Goal: Task Accomplishment & Management: Manage account settings

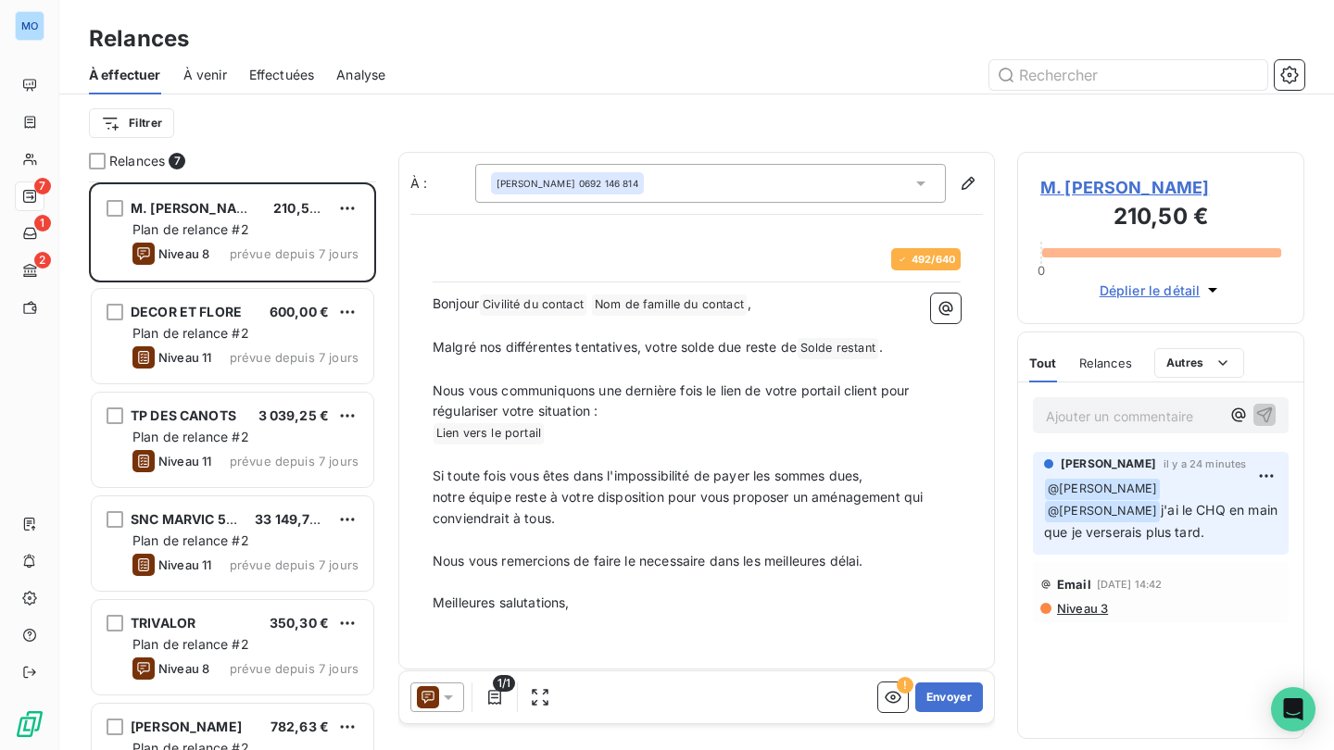
scroll to position [569, 287]
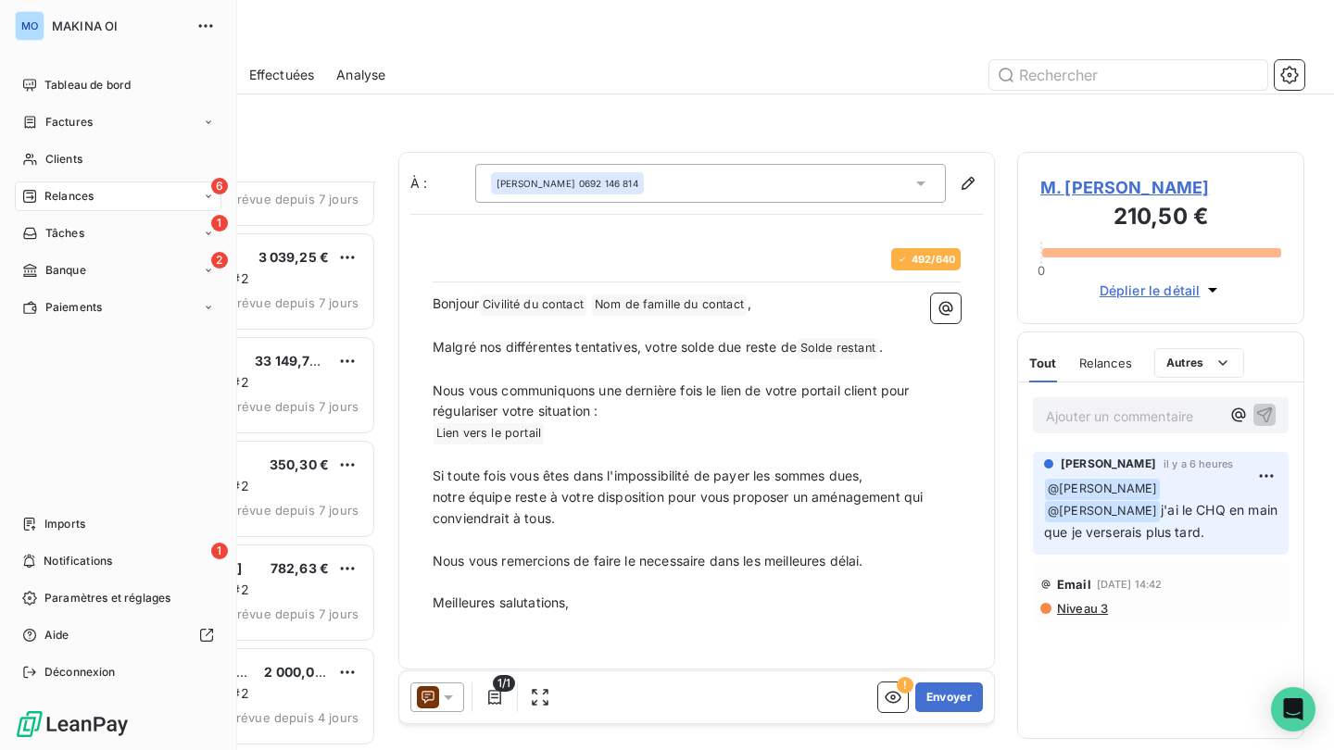
scroll to position [54, 0]
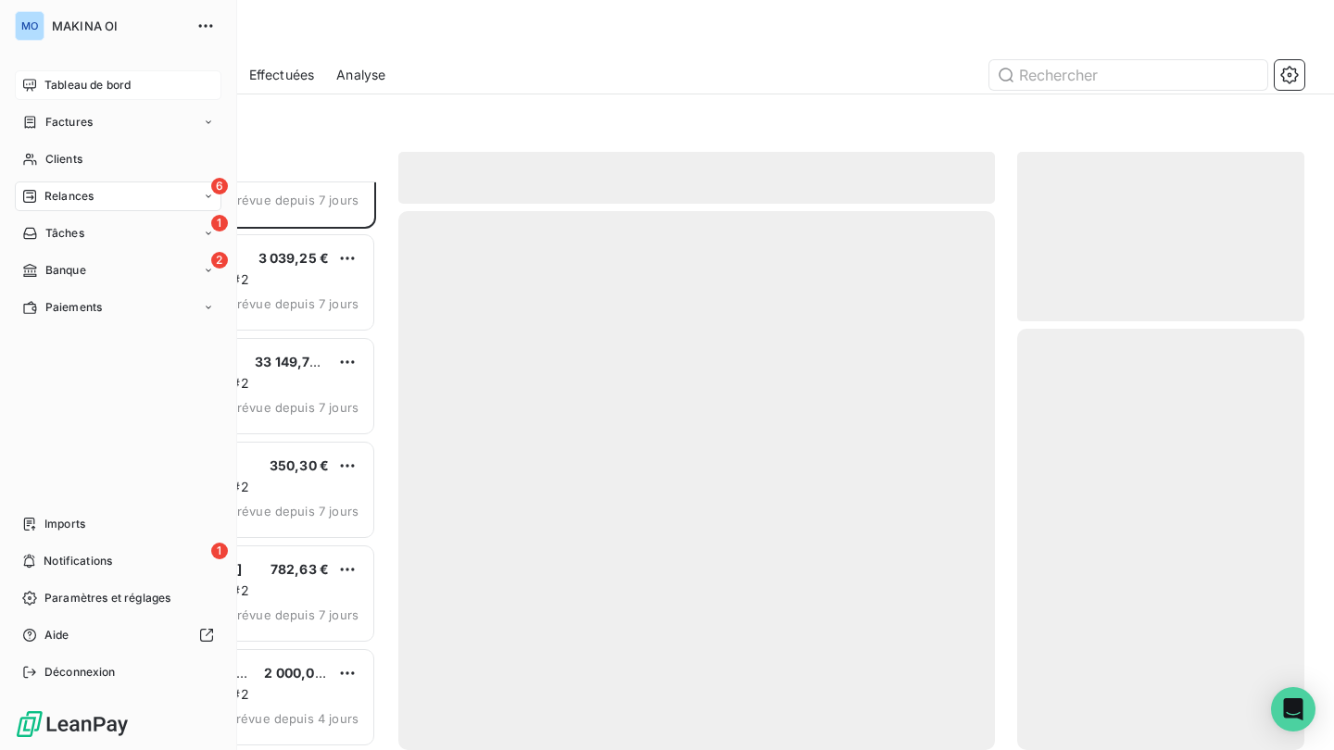
click at [60, 92] on span "Tableau de bord" at bounding box center [87, 85] width 86 height 17
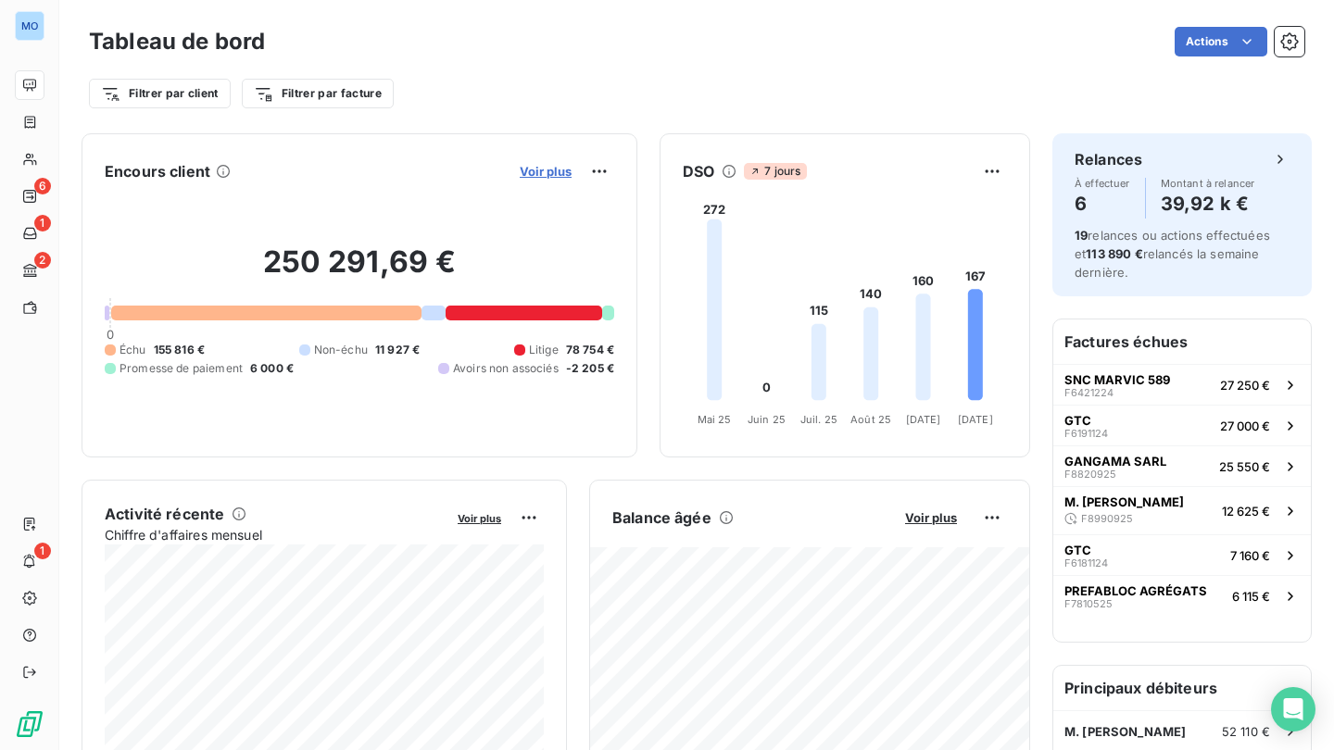
click at [539, 171] on span "Voir plus" at bounding box center [546, 171] width 52 height 15
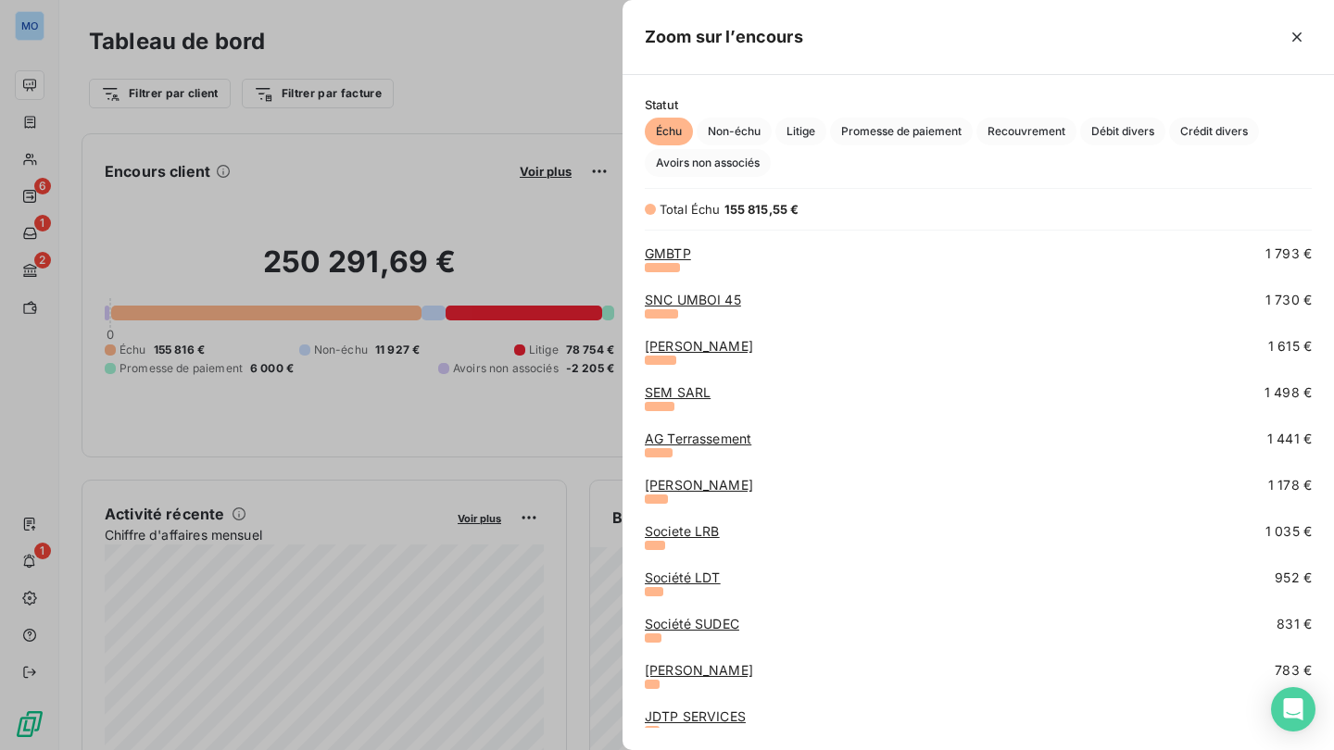
scroll to position [510, 0]
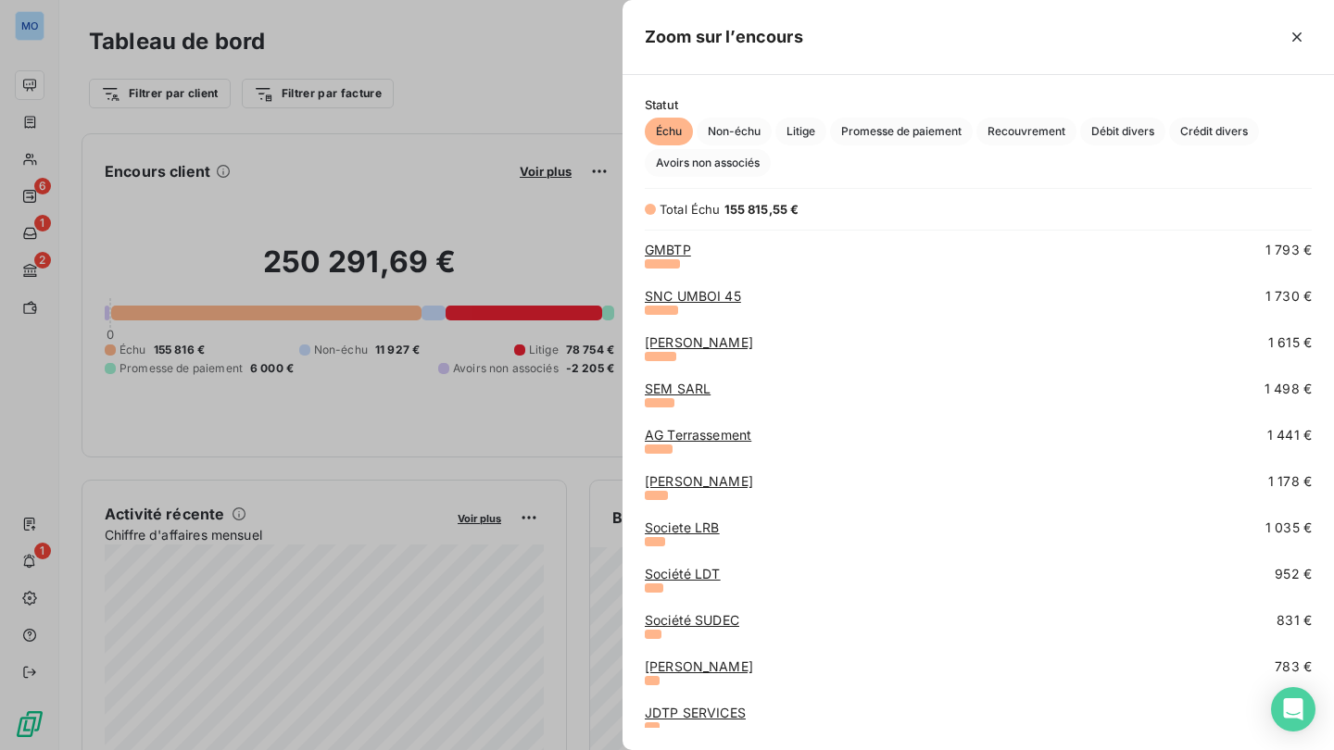
click at [729, 622] on link "Société SUDEC" at bounding box center [692, 620] width 94 height 16
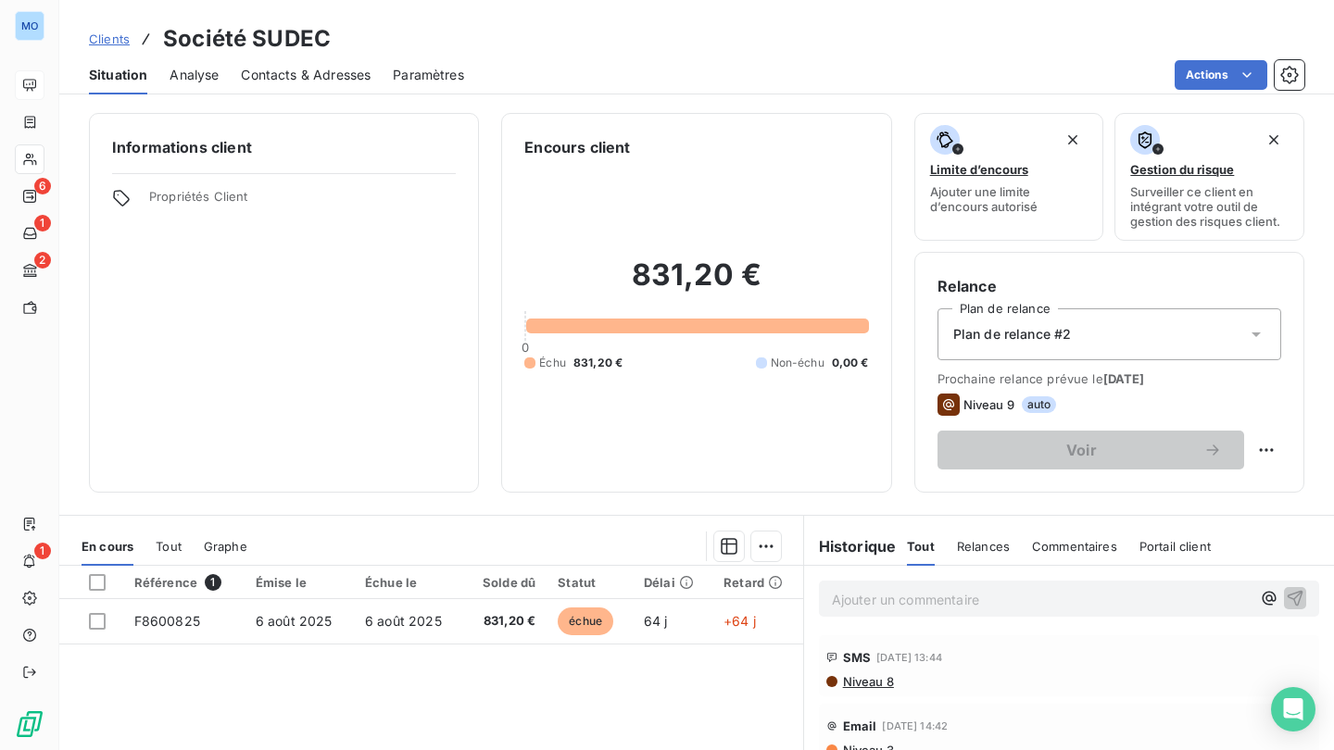
click at [953, 593] on p "Ajouter un commentaire ﻿" at bounding box center [1041, 599] width 419 height 23
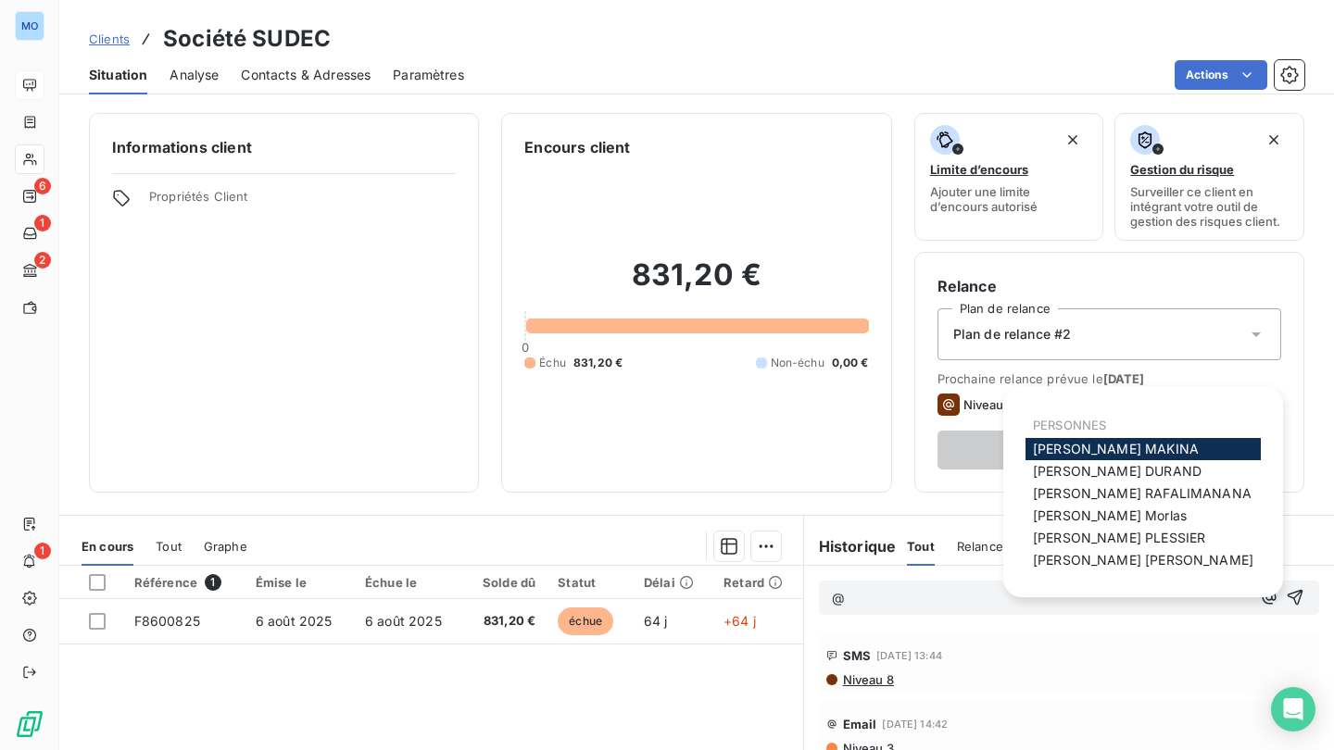
click at [1097, 446] on span "[PERSON_NAME]" at bounding box center [1116, 449] width 166 height 16
click at [1083, 563] on span "[PERSON_NAME]" at bounding box center [1143, 561] width 220 height 16
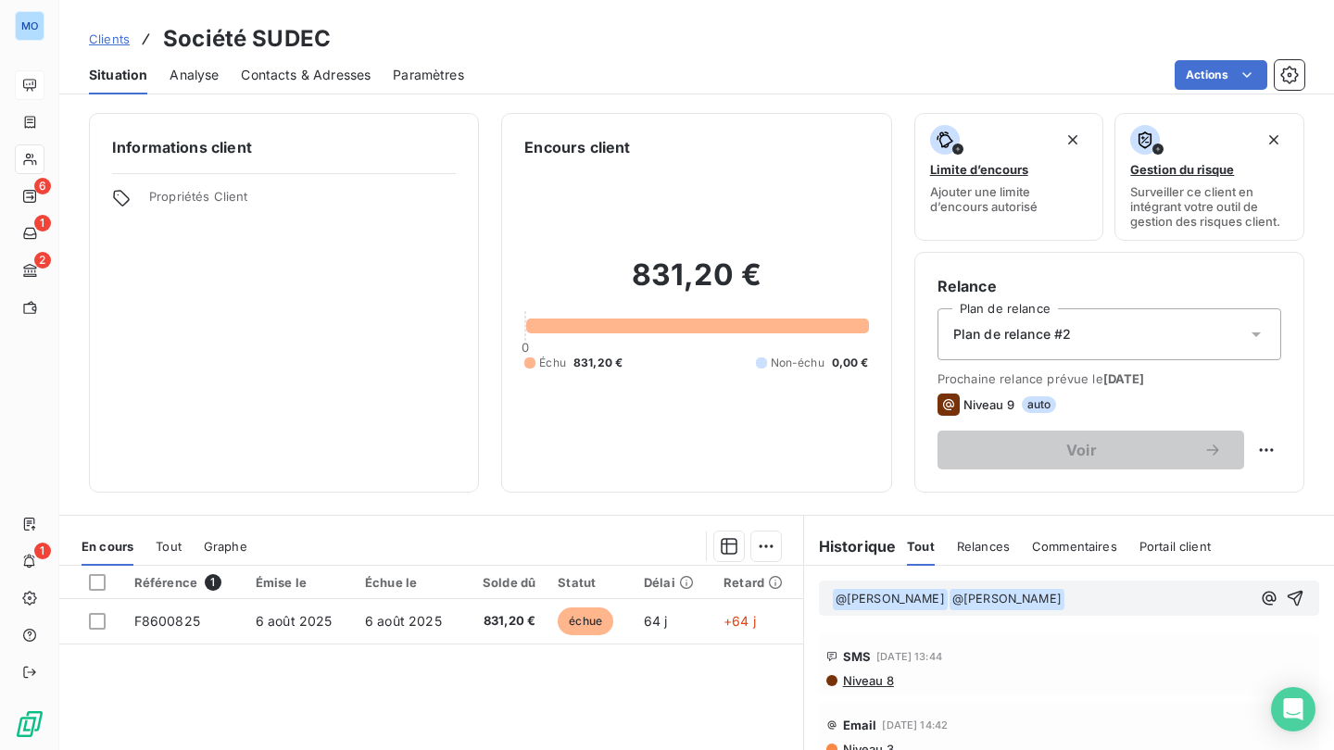
click at [1081, 598] on p "﻿ @ [PERSON_NAME] ﻿ ﻿ @ [PERSON_NAME] ﻿ ﻿" at bounding box center [1041, 599] width 419 height 22
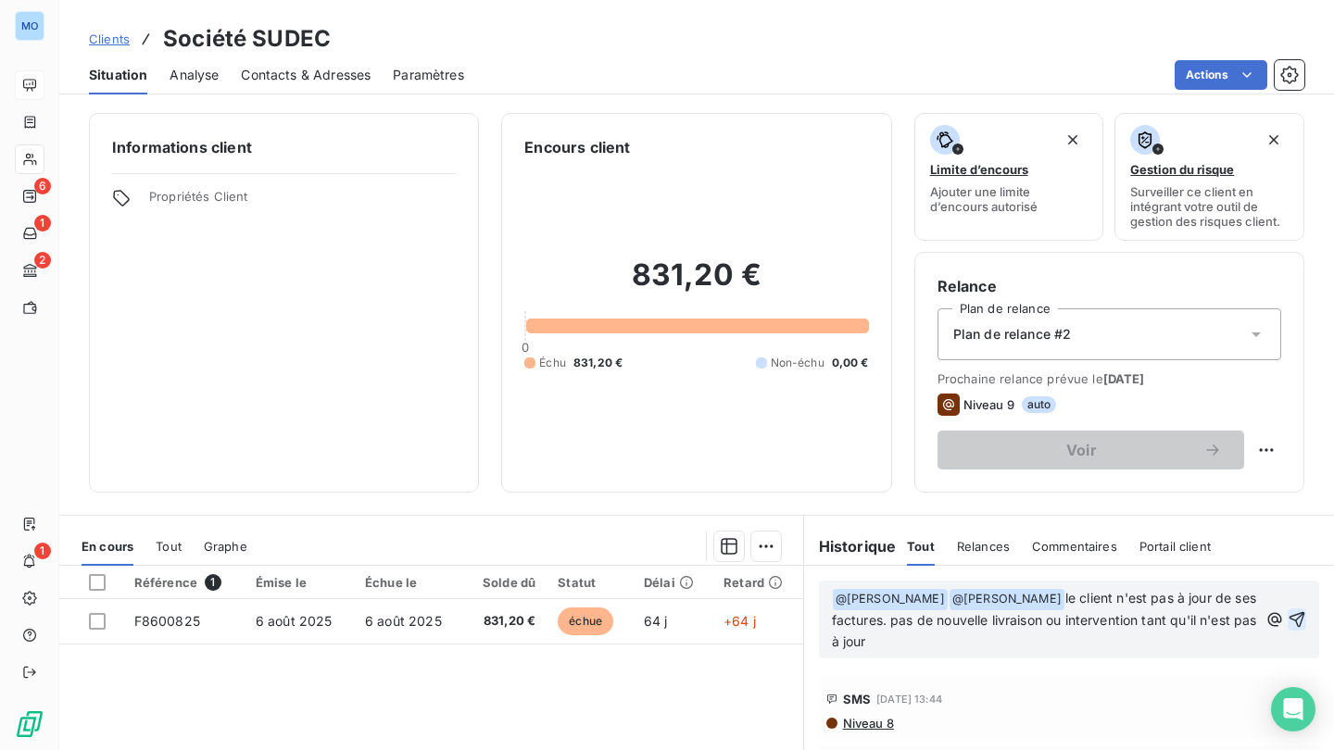
click at [1301, 620] on icon "button" at bounding box center [1297, 619] width 16 height 16
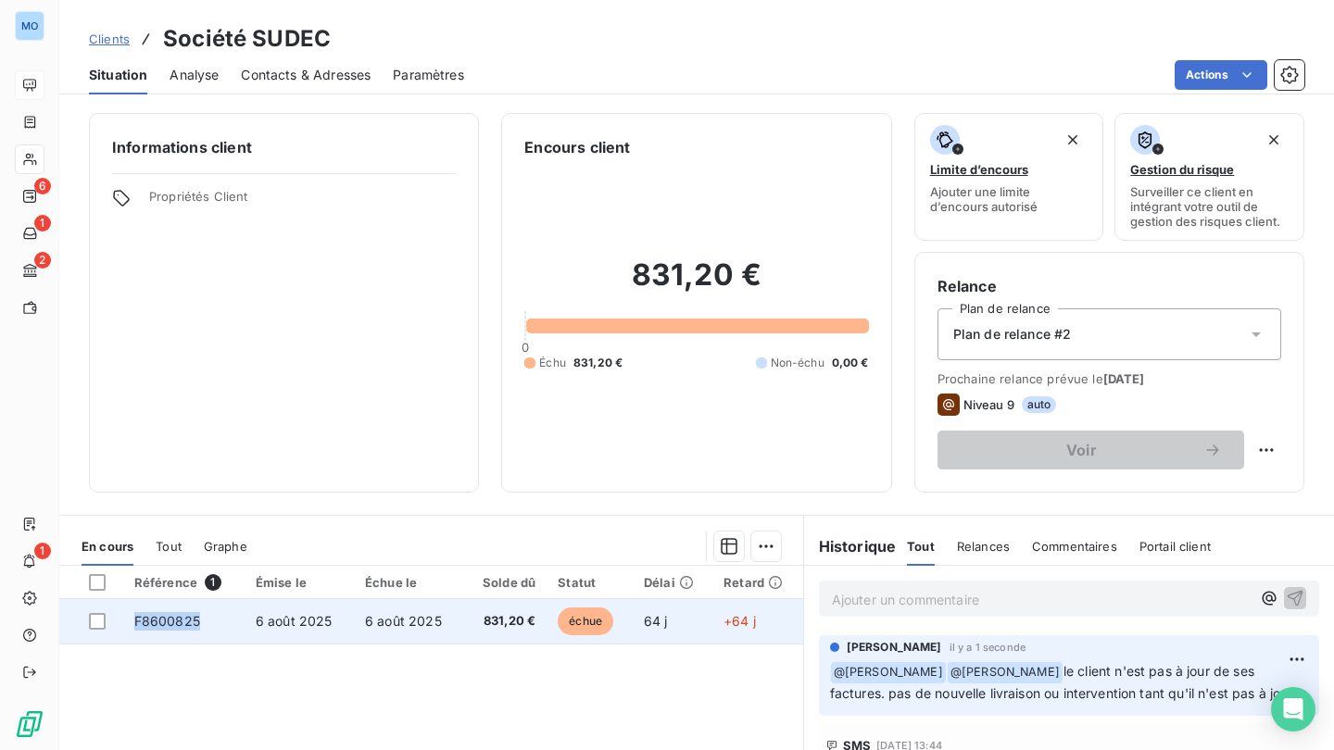
drag, startPoint x: 207, startPoint y: 619, endPoint x: 134, endPoint y: 620, distance: 72.3
click at [134, 620] on td "F8600825" at bounding box center [183, 621] width 121 height 44
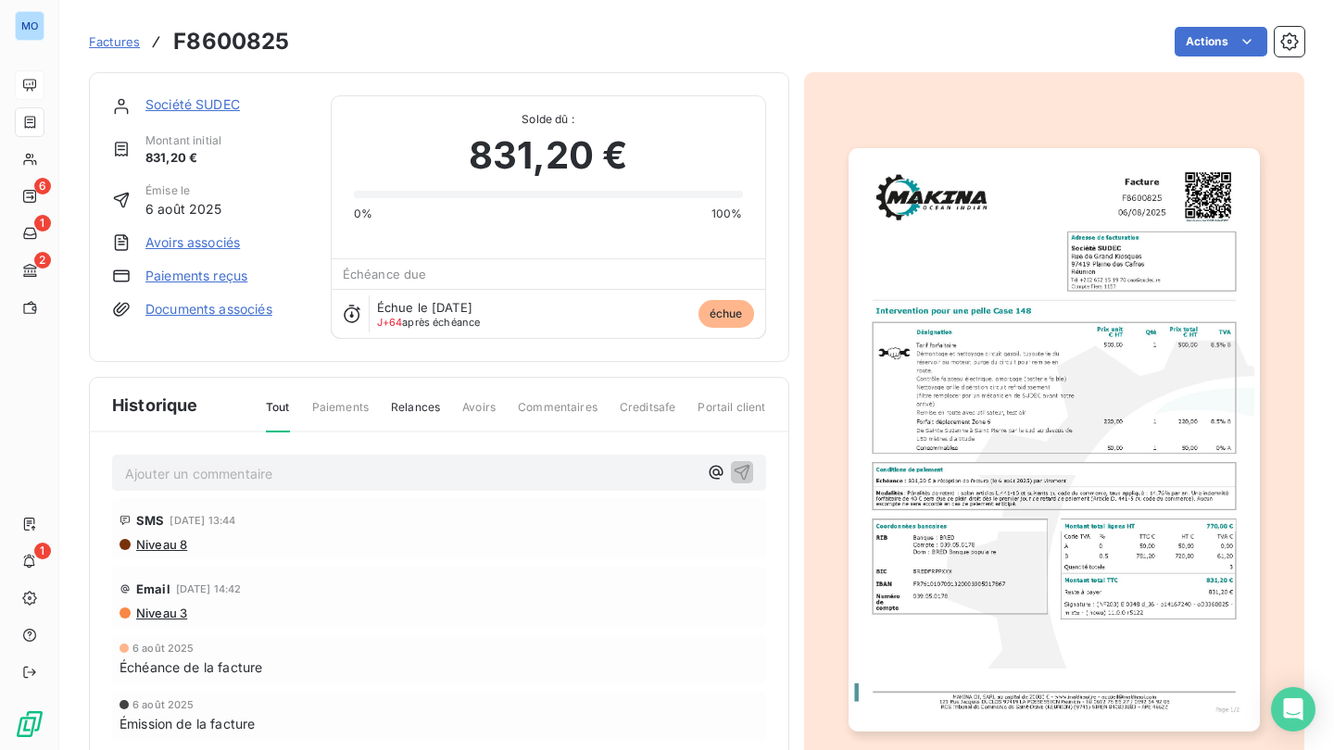
click at [184, 100] on link "Société SUDEC" at bounding box center [192, 104] width 94 height 16
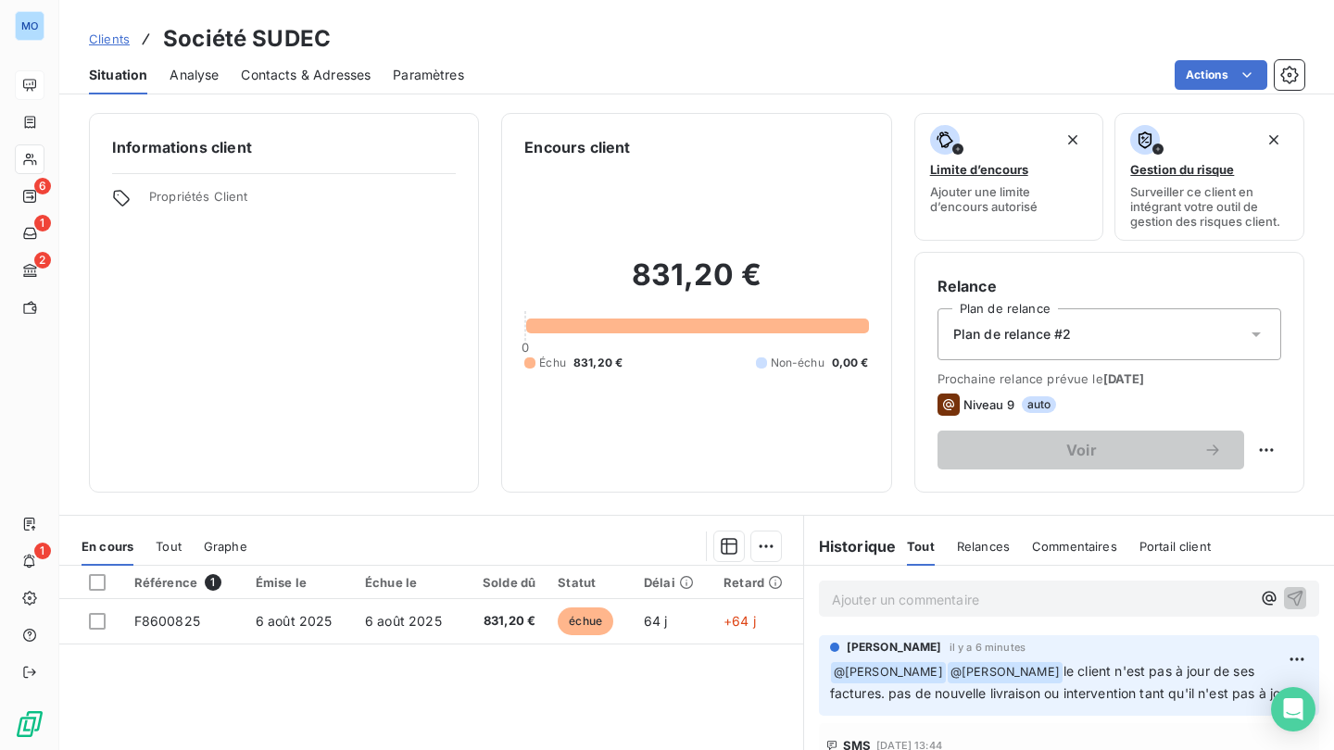
click at [210, 89] on div "Analyse" at bounding box center [194, 75] width 49 height 39
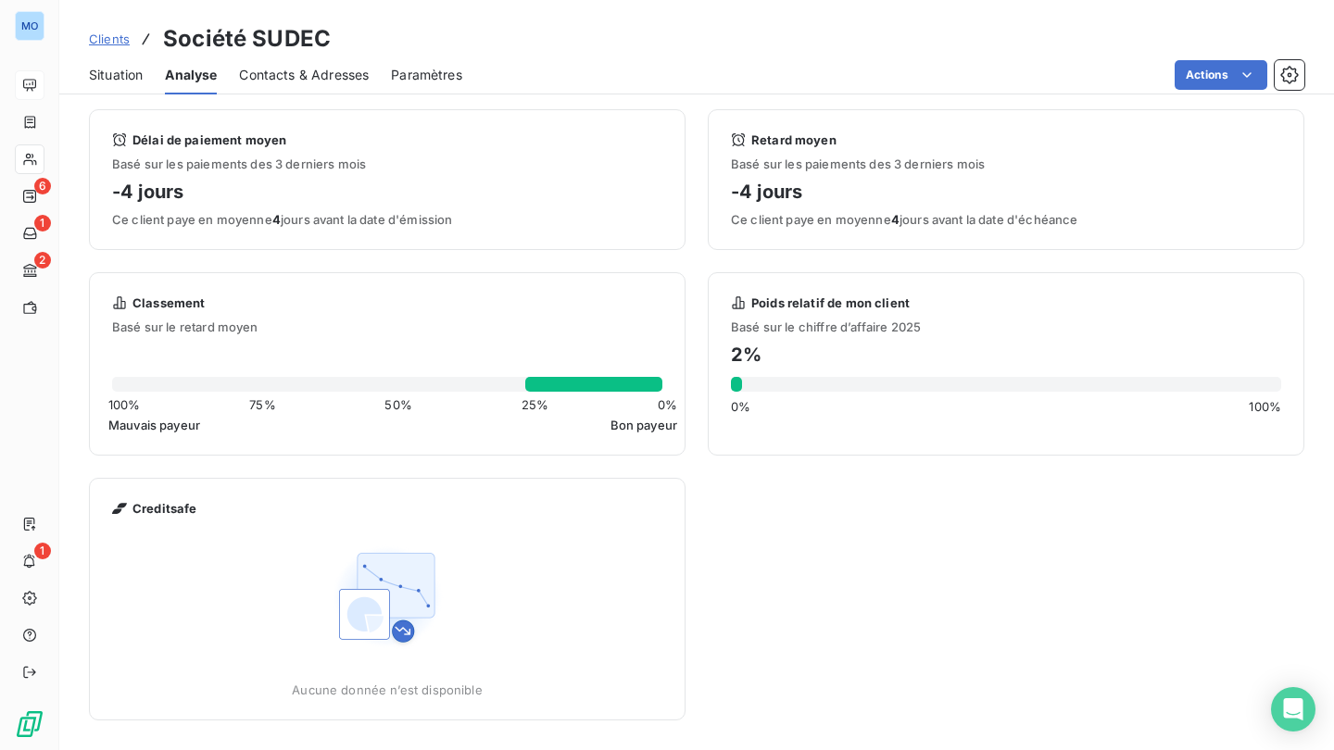
scroll to position [3, 0]
click at [832, 598] on div "Délai de paiement moyen Basé sur les paiements des 3 derniers mois -4 jours Ce …" at bounding box center [696, 414] width 1215 height 611
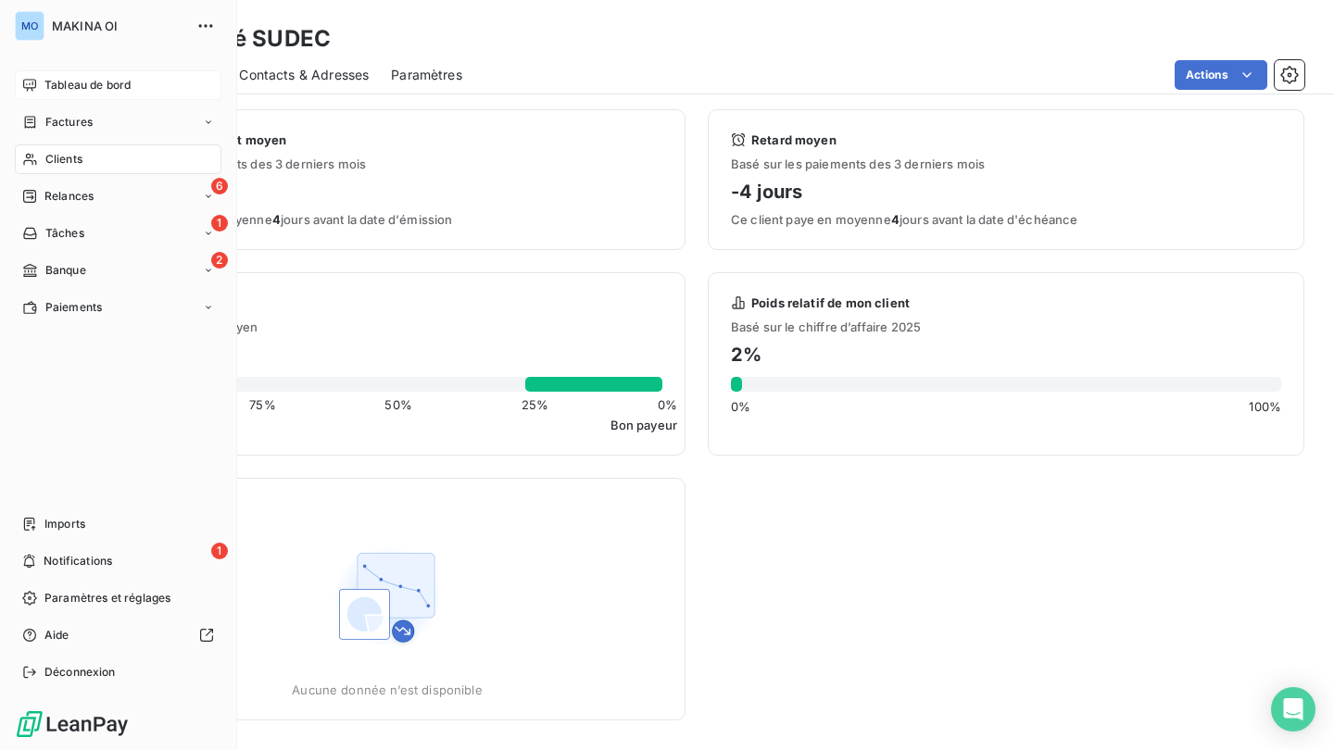
click at [130, 82] on span "Tableau de bord" at bounding box center [87, 85] width 86 height 17
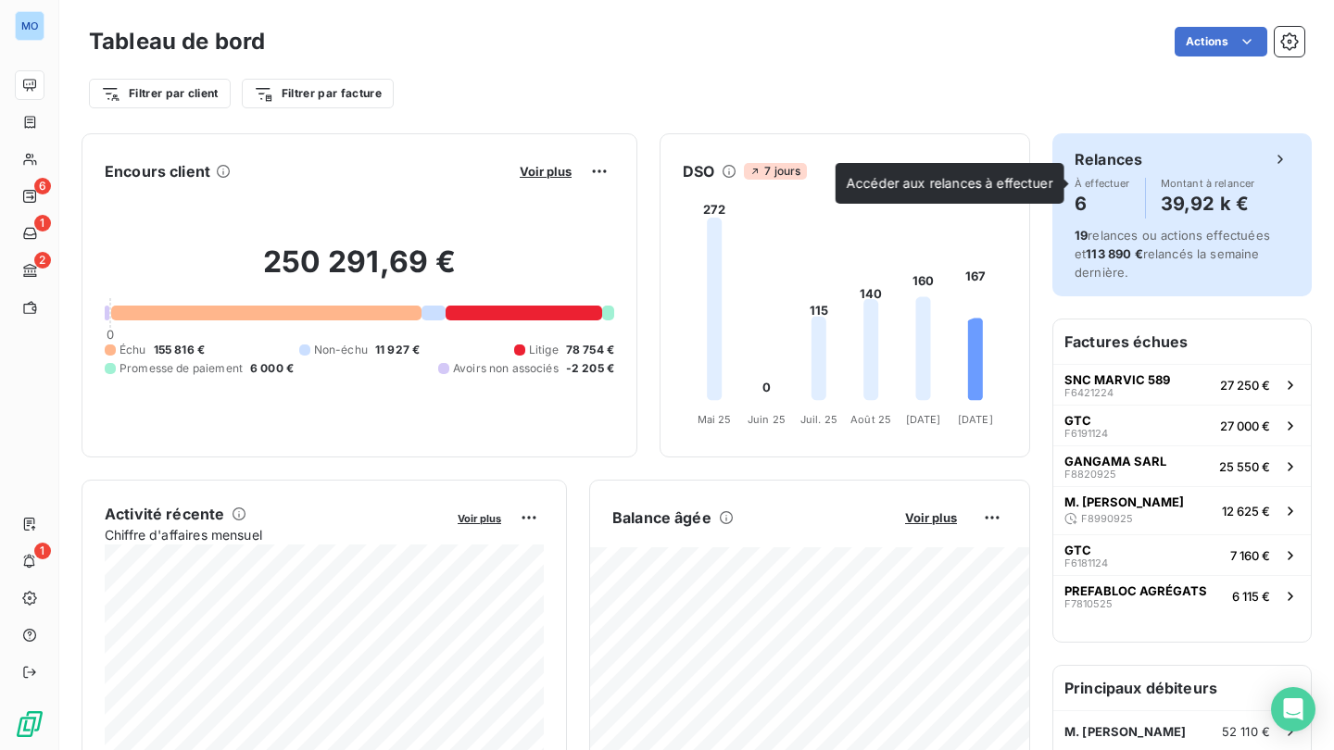
click at [1246, 166] on div "Relances" at bounding box center [1181, 159] width 215 height 22
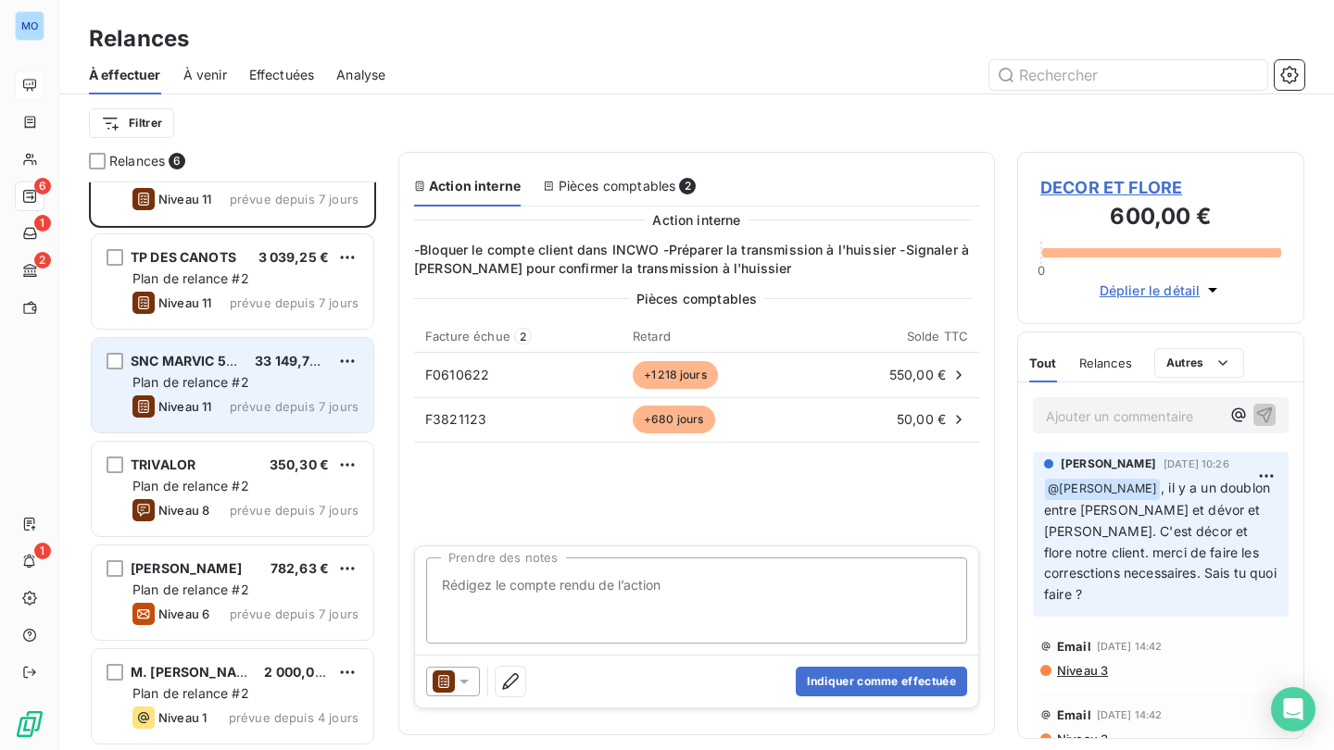
click at [309, 415] on div "Niveau 11 prévue depuis 7 jours" at bounding box center [245, 407] width 226 height 22
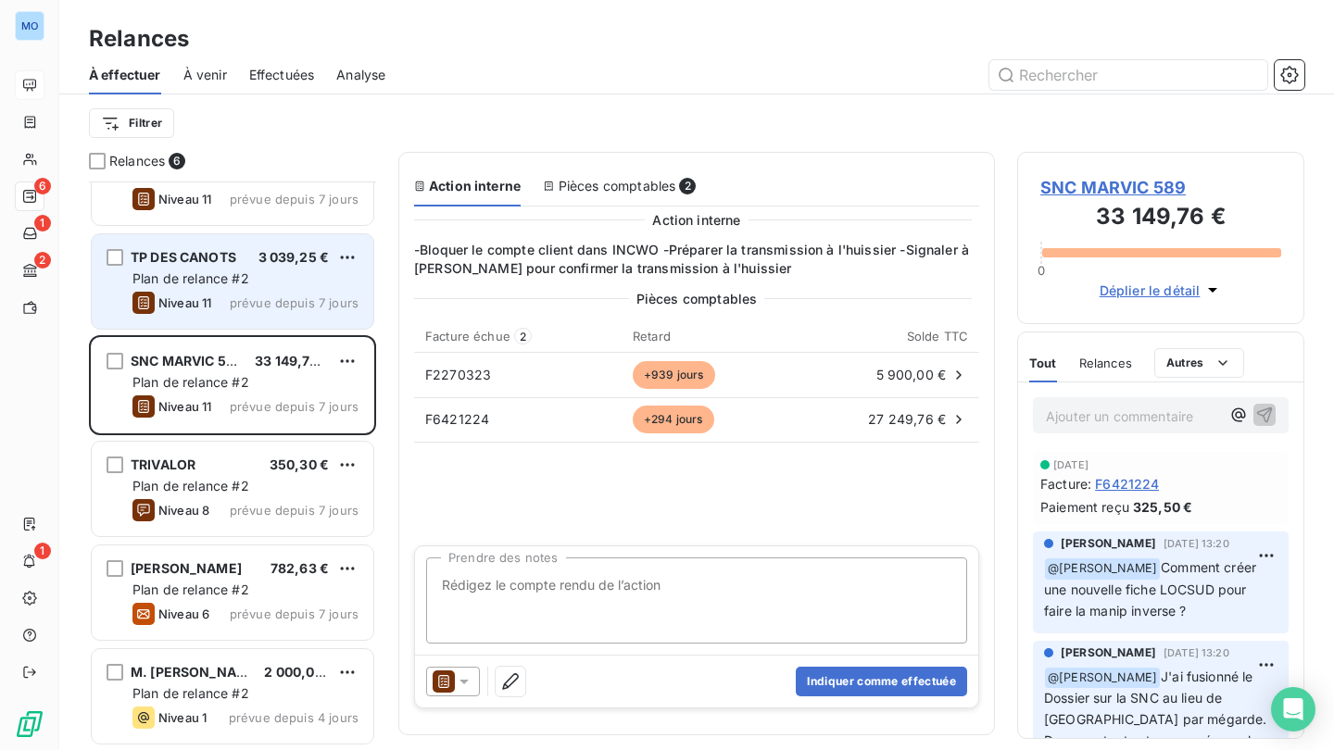
click at [276, 280] on div "Plan de relance #2" at bounding box center [245, 279] width 226 height 19
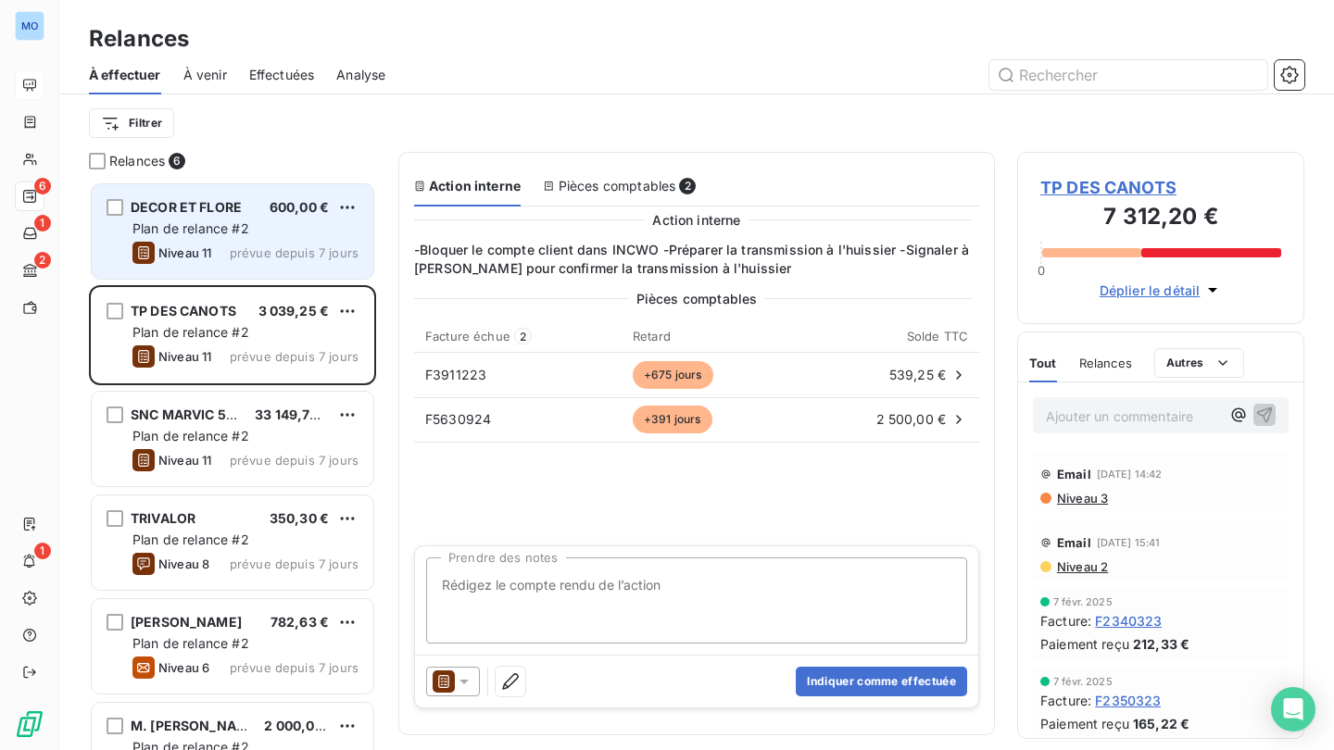
click at [318, 238] on div "DECOR ET FLORE 600,00 € Plan de relance #2 Niveau 11 prévue depuis 7 jours" at bounding box center [233, 231] width 282 height 94
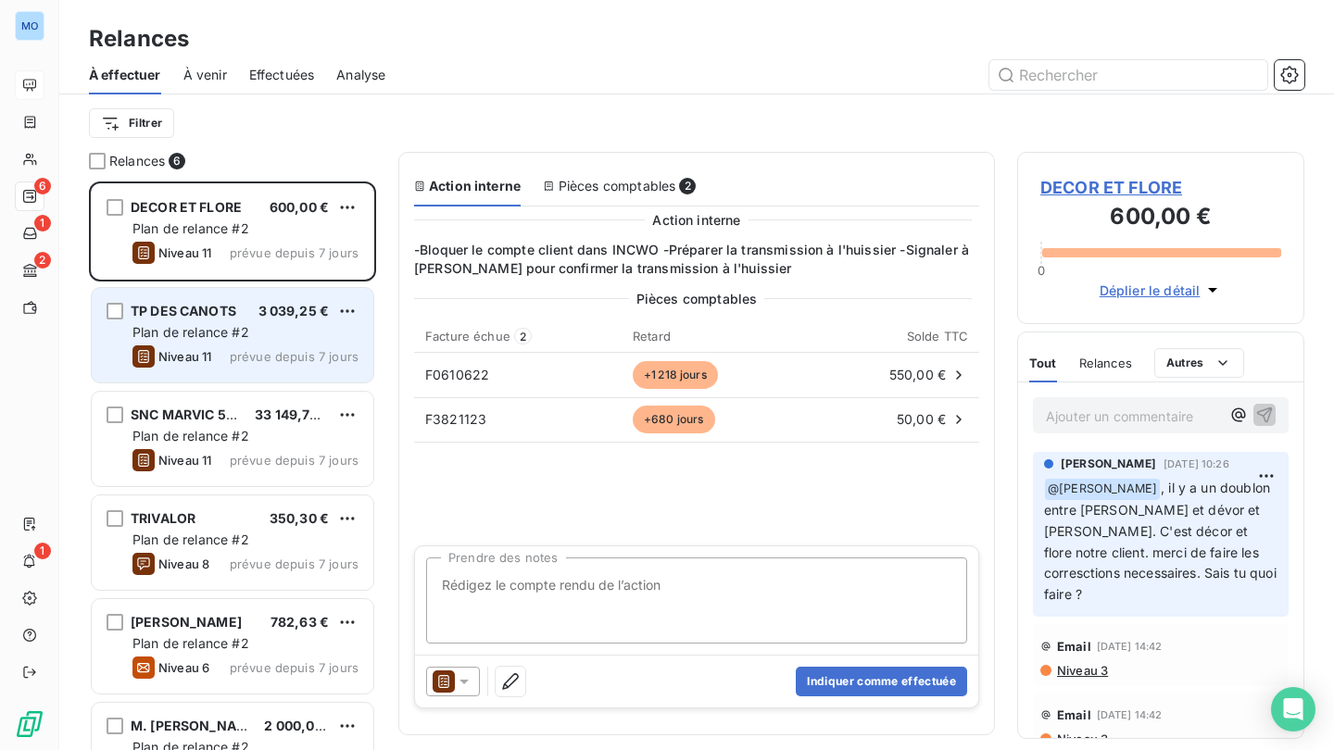
click at [326, 326] on div "Plan de relance #2" at bounding box center [245, 332] width 226 height 19
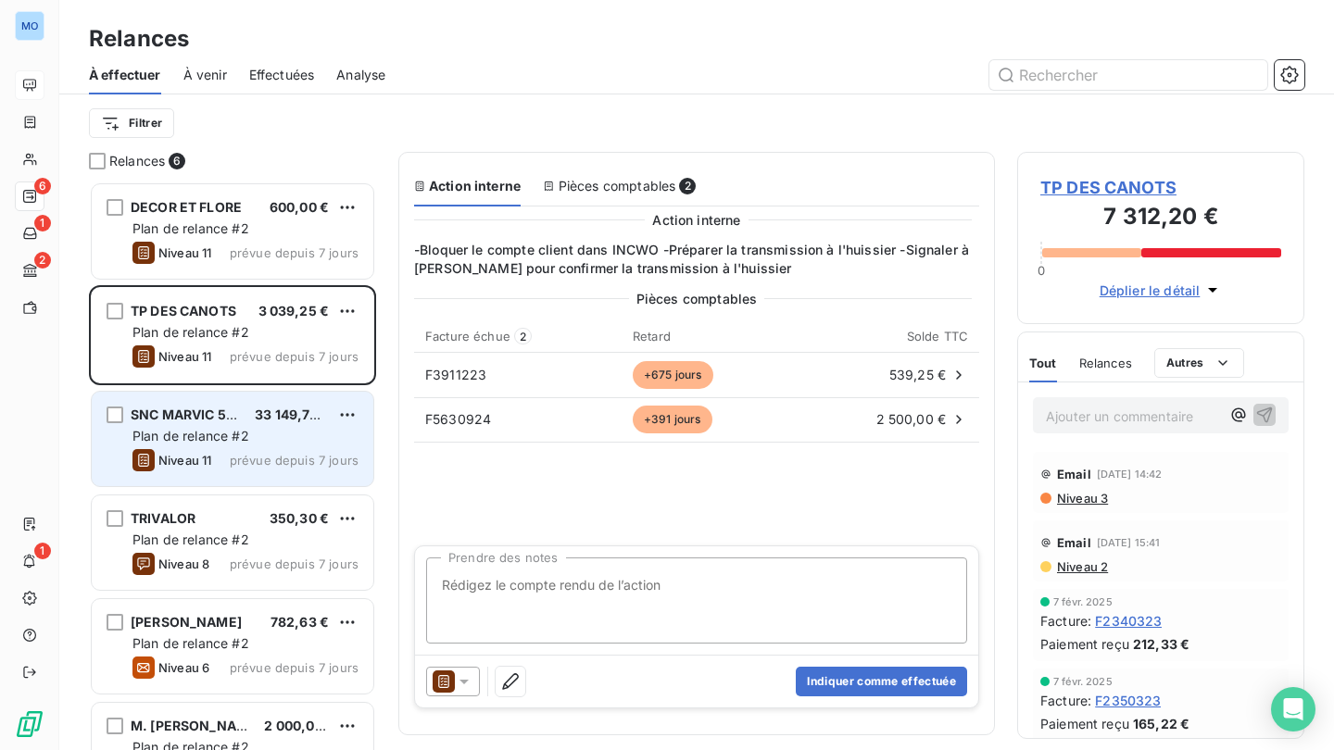
click at [358, 441] on div "SNC MARVIC 589 33 149,76 € Plan de relance #2 Niveau 11 prévue depuis 7 jours" at bounding box center [233, 439] width 282 height 94
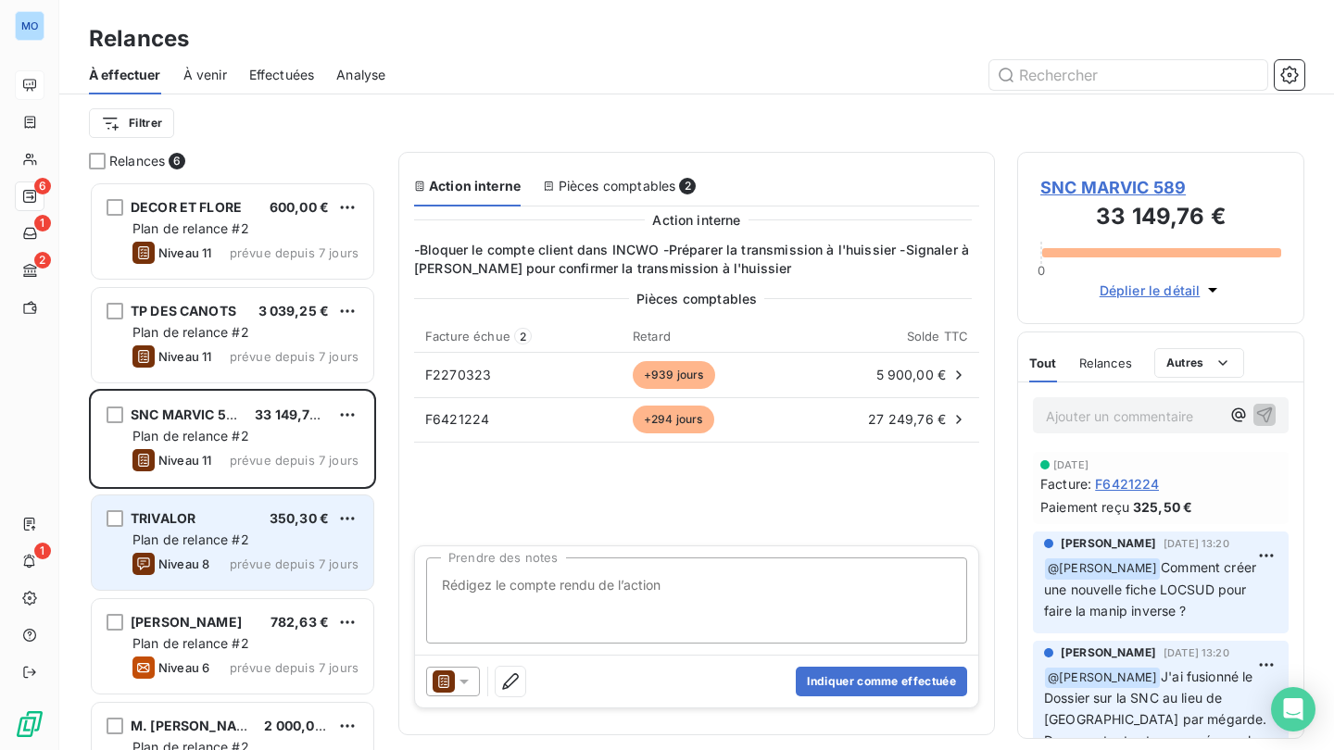
click at [330, 541] on div "Plan de relance #2" at bounding box center [245, 540] width 226 height 19
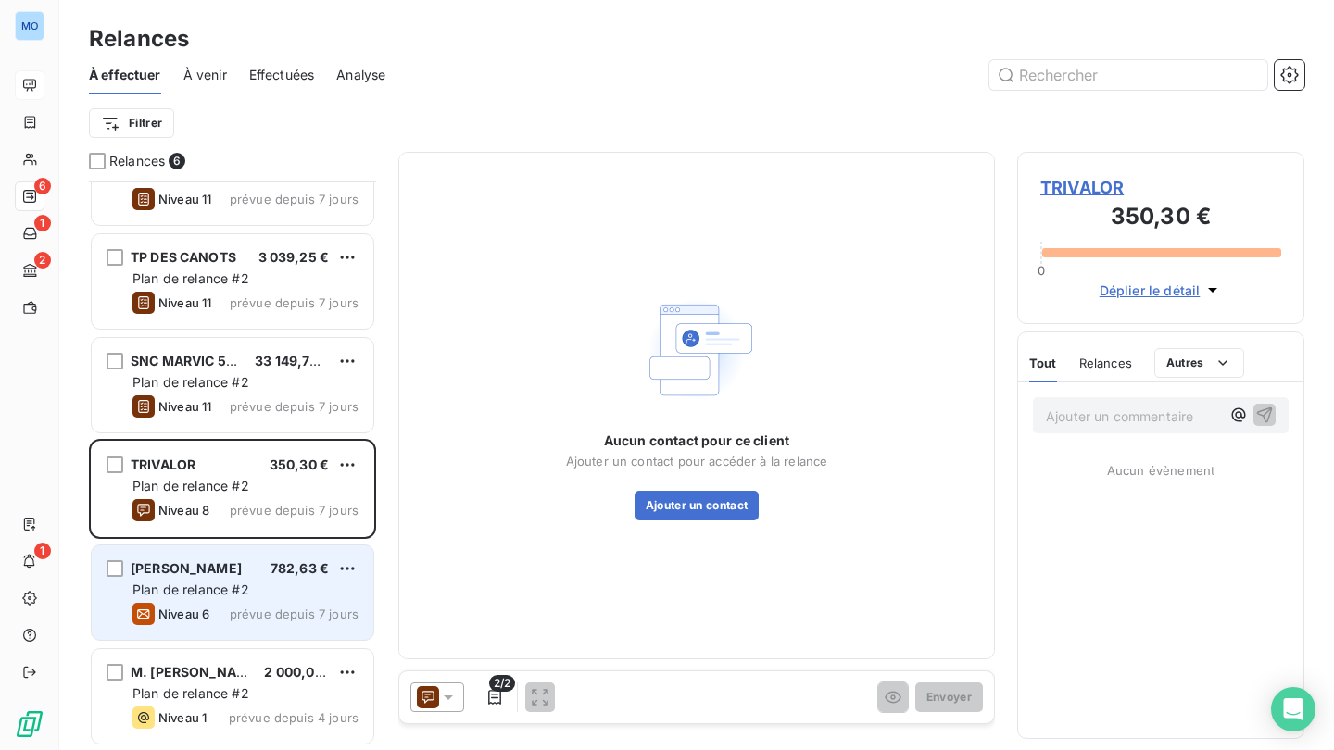
scroll to position [55, 0]
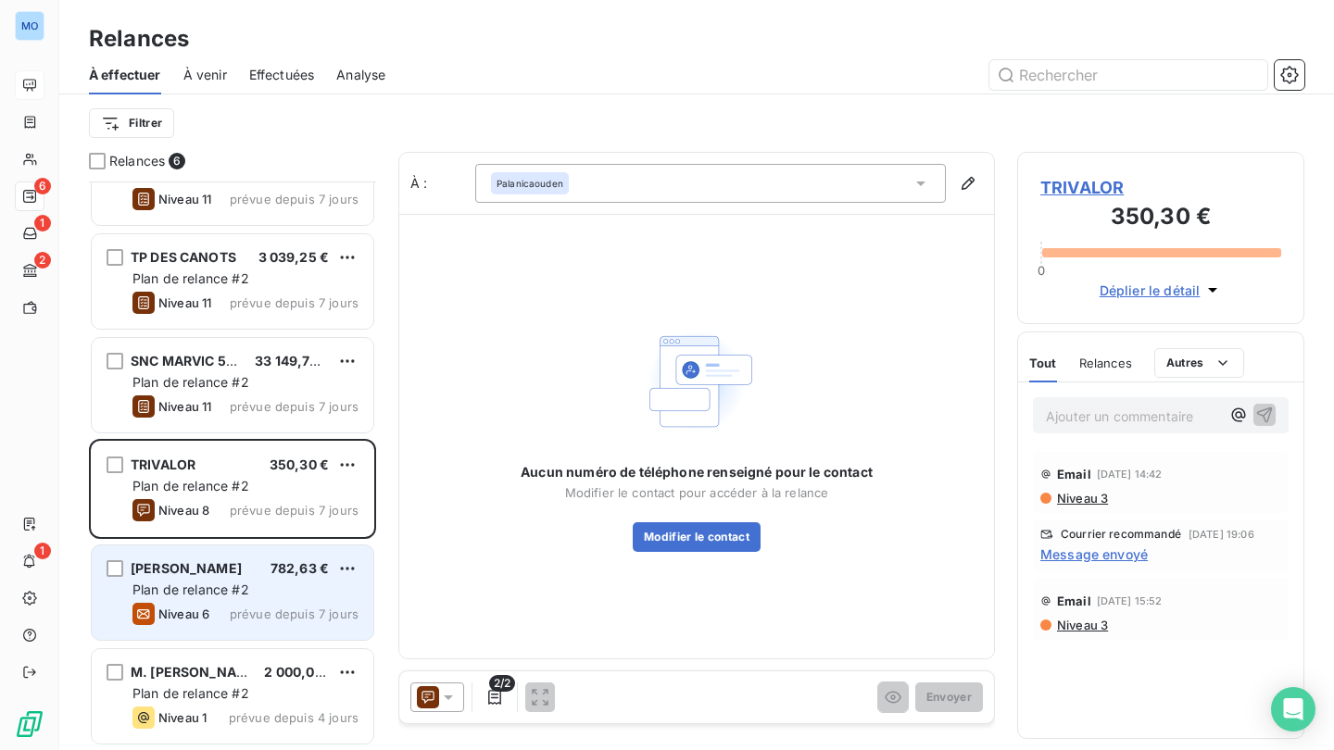
click at [308, 594] on div "Plan de relance #2" at bounding box center [245, 590] width 226 height 19
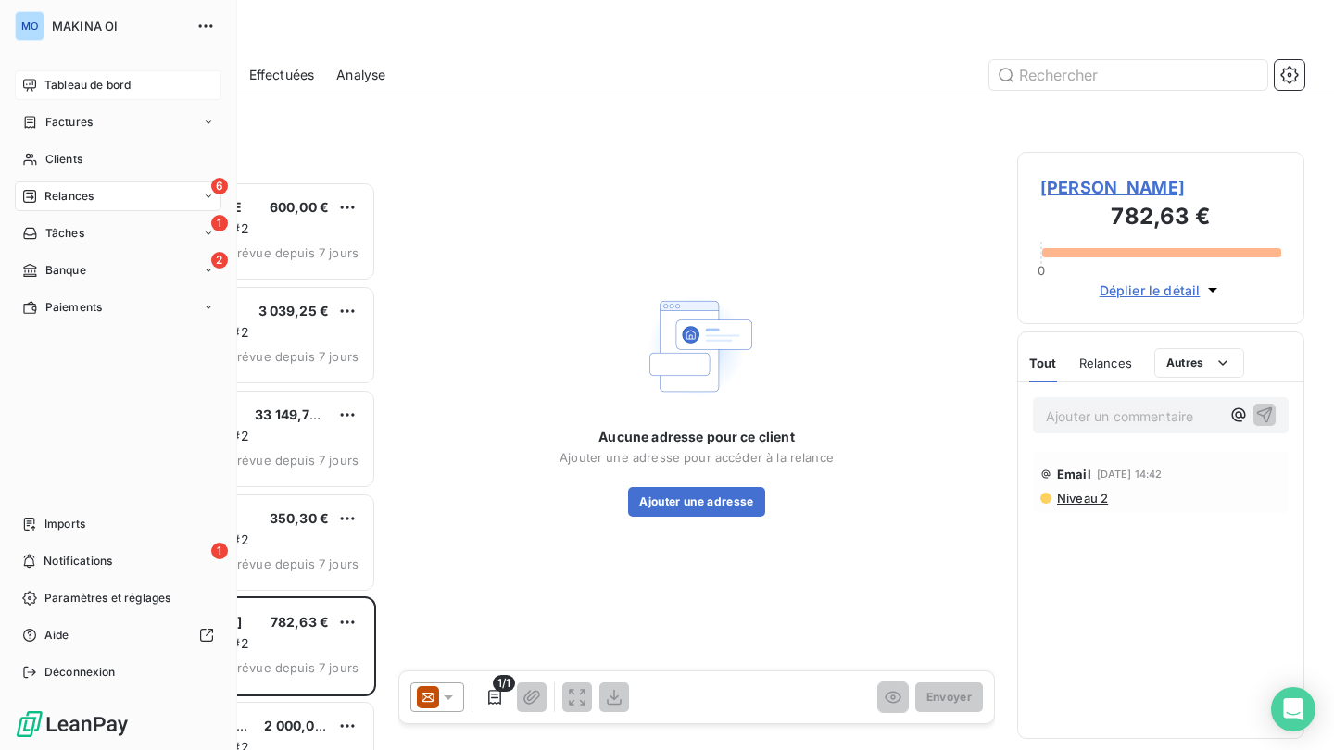
click at [39, 84] on div "Tableau de bord" at bounding box center [118, 85] width 207 height 30
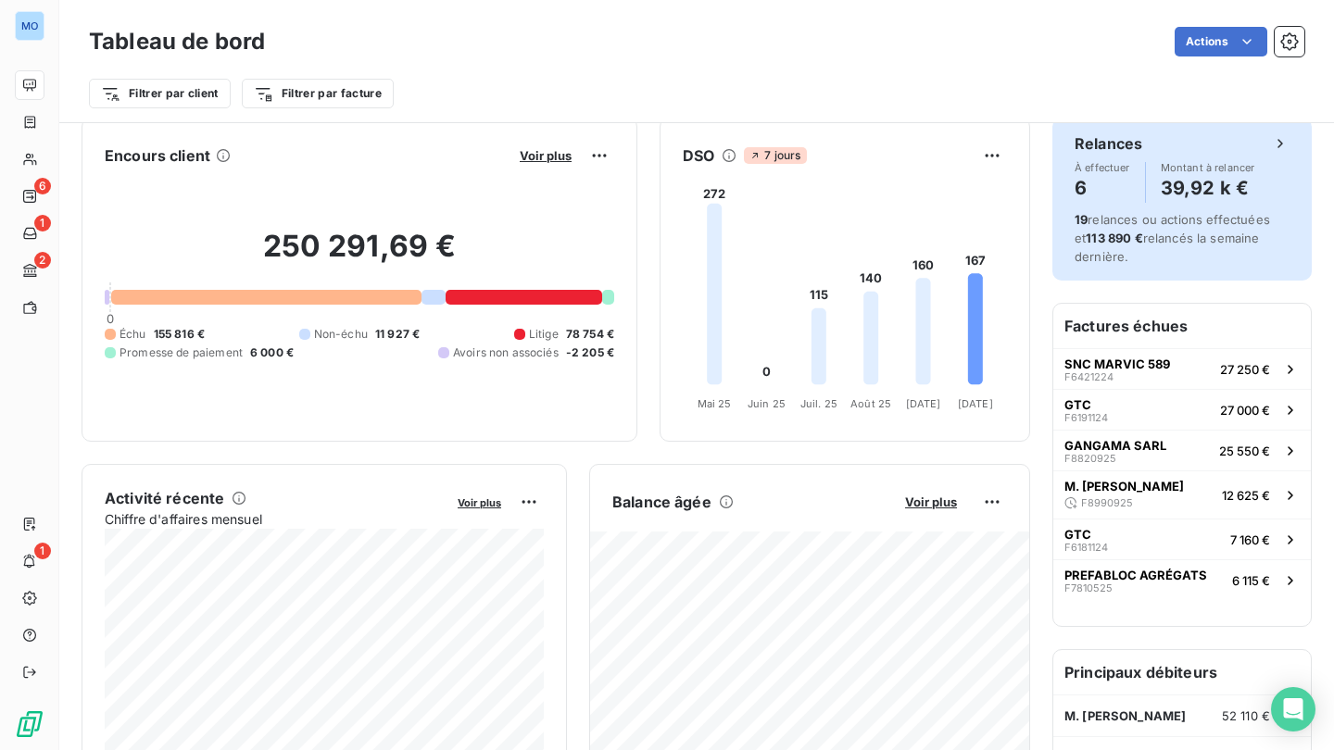
scroll to position [18, 0]
click at [1171, 175] on h4 "39,92 k €" at bounding box center [1208, 187] width 94 height 30
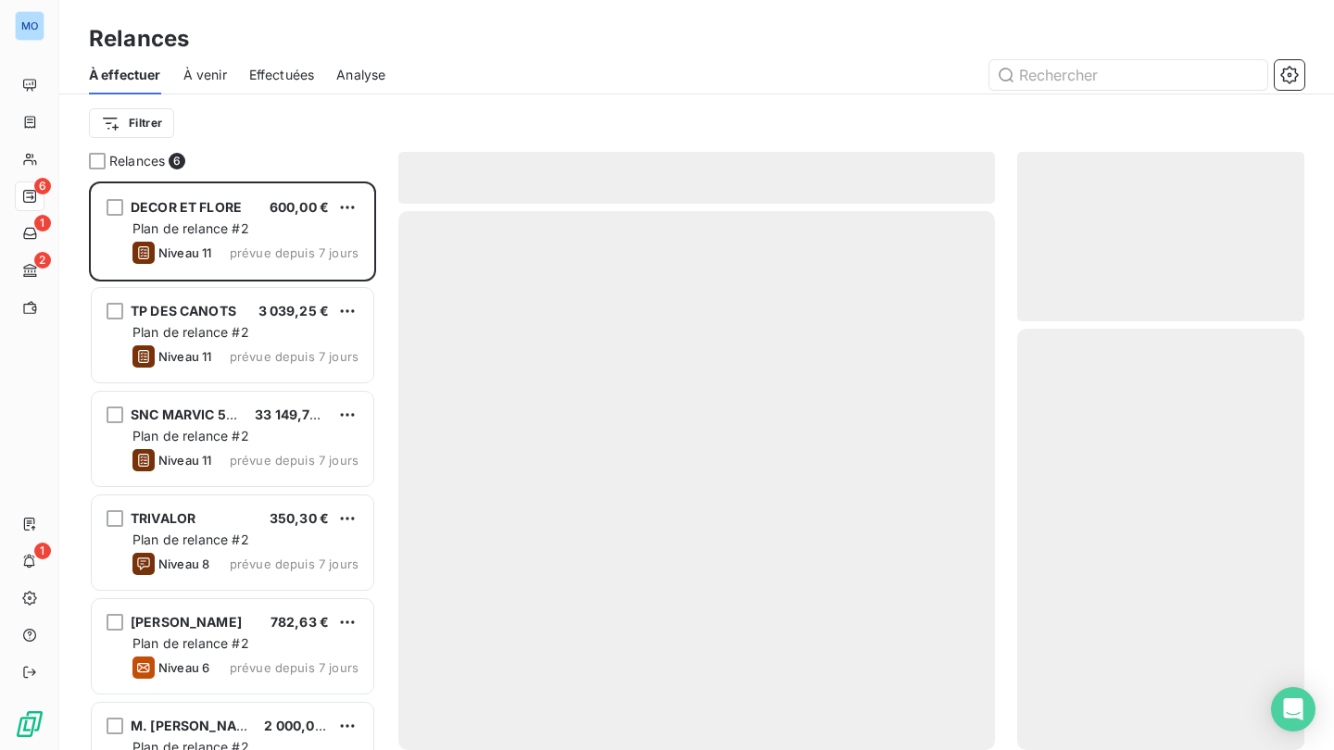
scroll to position [569, 287]
click at [362, 76] on span "Analyse" at bounding box center [360, 75] width 49 height 19
